Goal: Download file/media

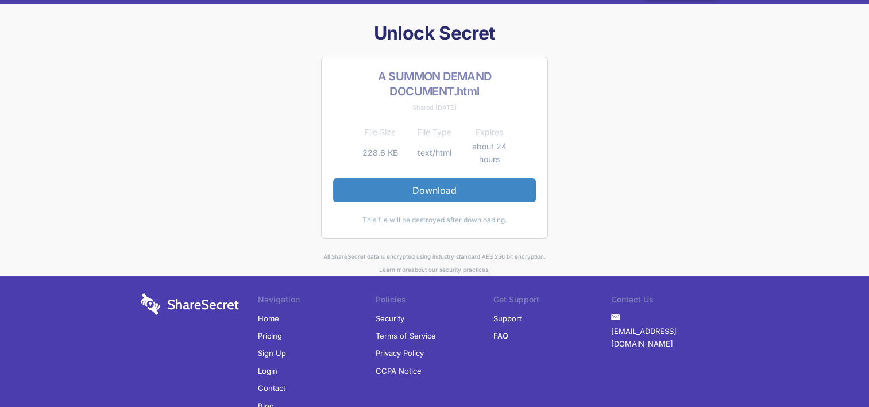
scroll to position [11, 0]
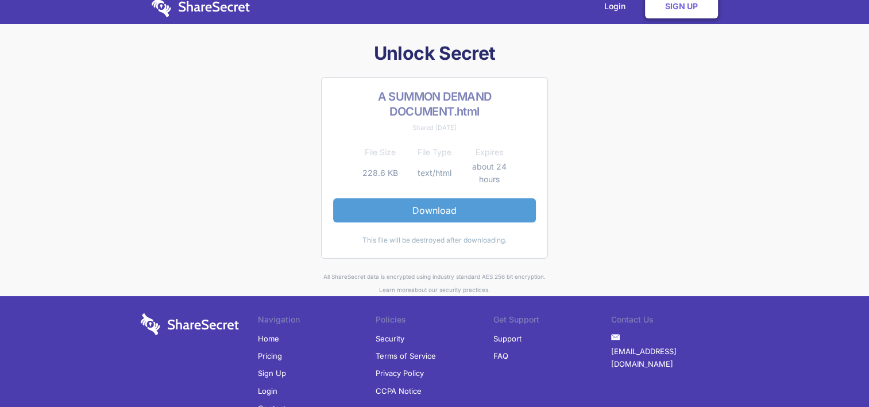
click at [434, 201] on link "Download" at bounding box center [434, 210] width 203 height 24
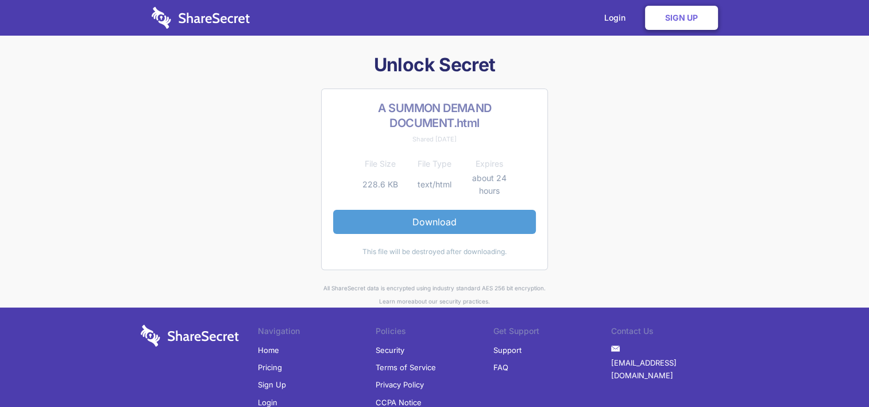
click at [484, 220] on link "Download" at bounding box center [434, 222] width 203 height 24
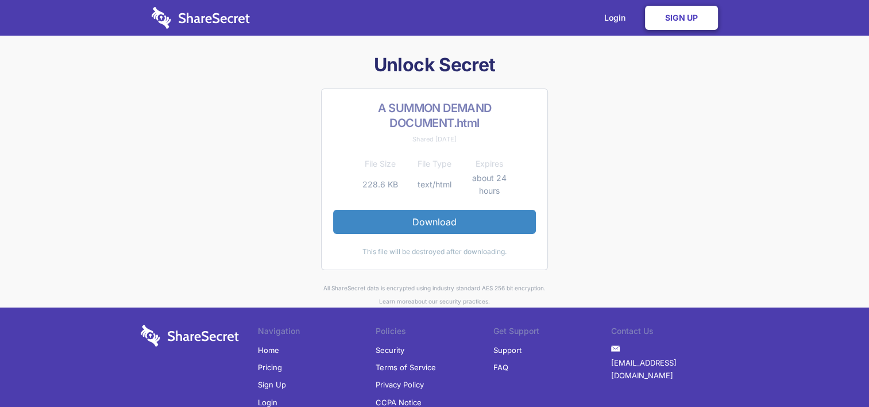
click at [684, 18] on link "Sign Up" at bounding box center [681, 18] width 73 height 24
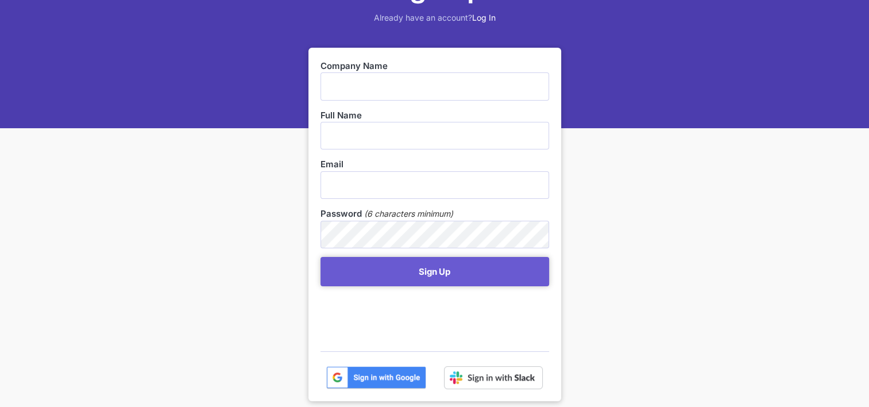
scroll to position [115, 0]
